Goal: Check status

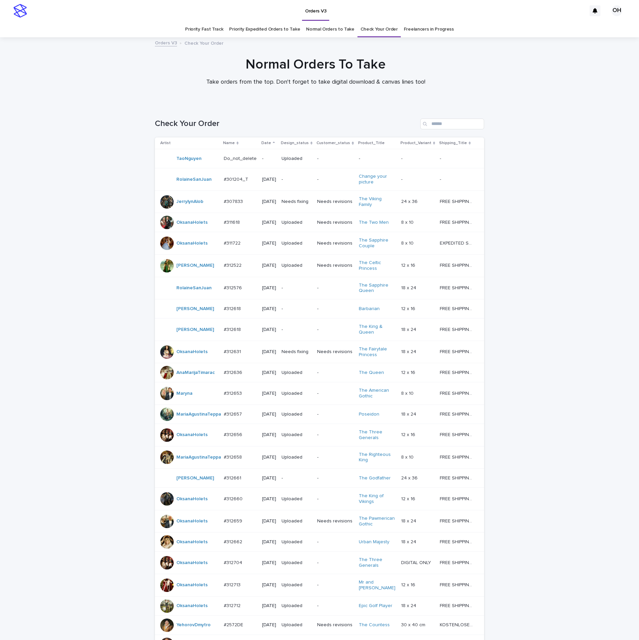
scroll to position [253, 0]
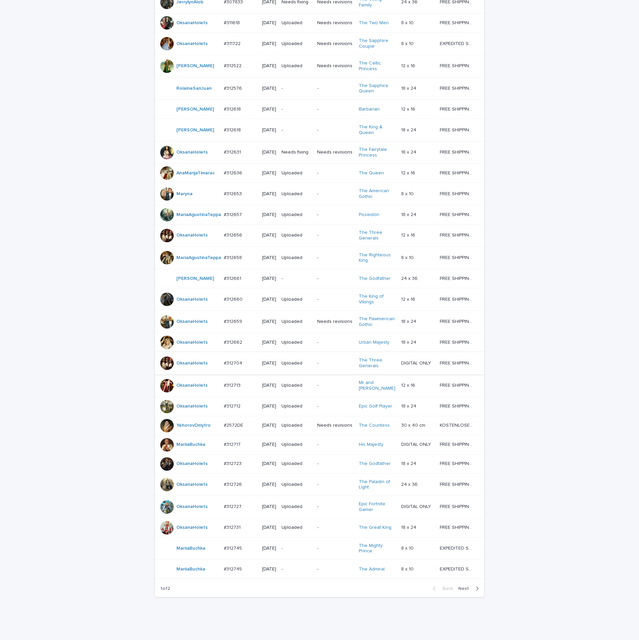
scroll to position [202, 0]
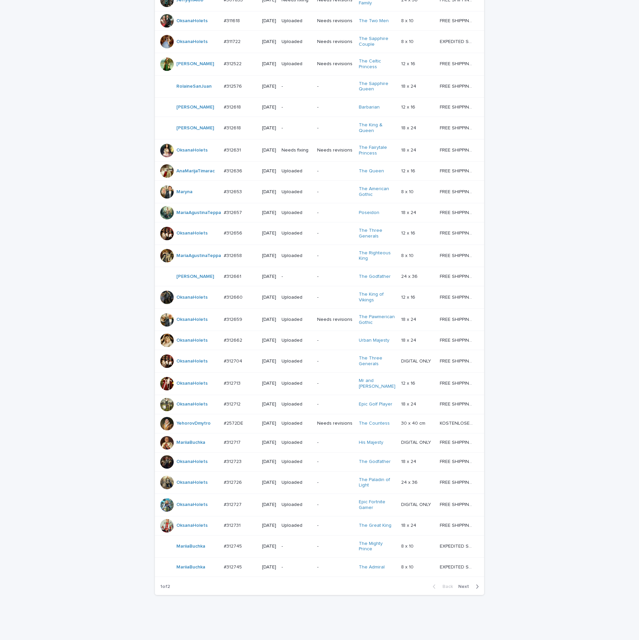
click at [462, 590] on button "Next" at bounding box center [470, 587] width 29 height 6
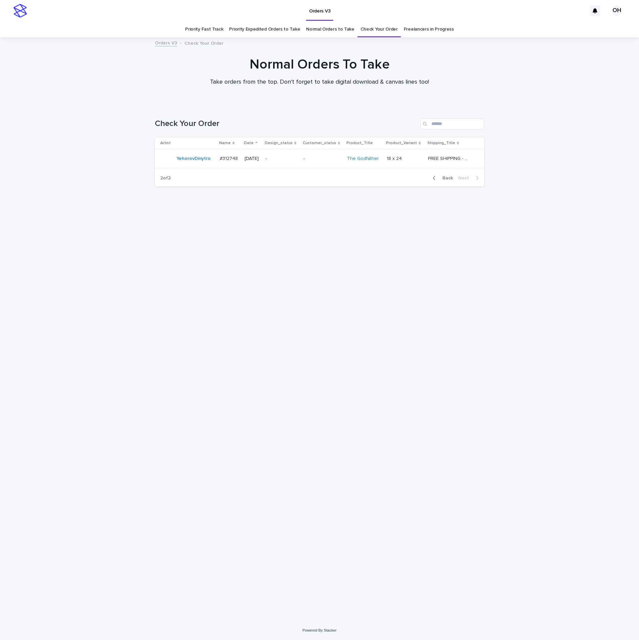
click at [226, 158] on p "#312748" at bounding box center [229, 158] width 19 height 7
